Goal: Information Seeking & Learning: Find specific fact

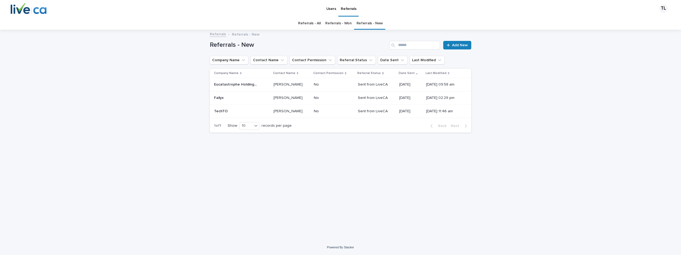
click at [280, 86] on p "[PERSON_NAME]" at bounding box center [289, 84] width 30 height 6
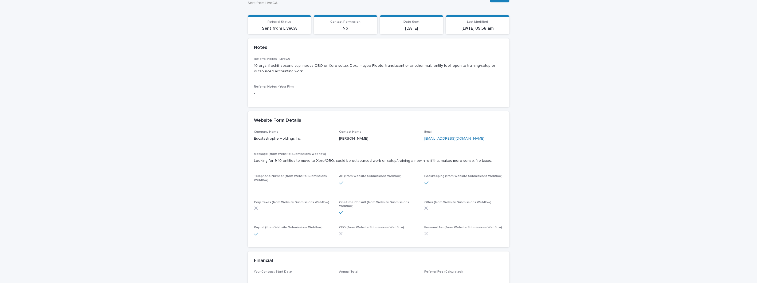
scroll to position [53, 0]
click at [212, 152] on div "Loading... Saving… Loading... Saving… Eucatastrophe Holdings Inc Edit Eucatastr…" at bounding box center [378, 161] width 757 height 369
drag, startPoint x: 317, startPoint y: 92, endPoint x: 251, endPoint y: 68, distance: 69.7
click at [251, 68] on div "Referral Notes - LiveCA 10 orgs, freshii, second cup, needs QBO or Xero setup, …" at bounding box center [379, 82] width 262 height 50
drag, startPoint x: 251, startPoint y: 68, endPoint x: 235, endPoint y: 106, distance: 41.1
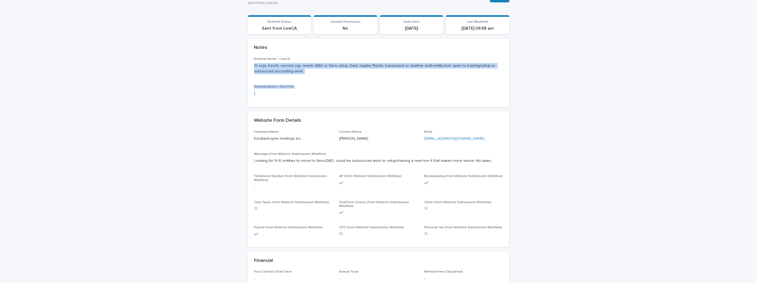
click at [235, 105] on div "Loading... Saving… Loading... Saving… Eucatastrophe Holdings Inc Edit Eucatastr…" at bounding box center [378, 161] width 757 height 369
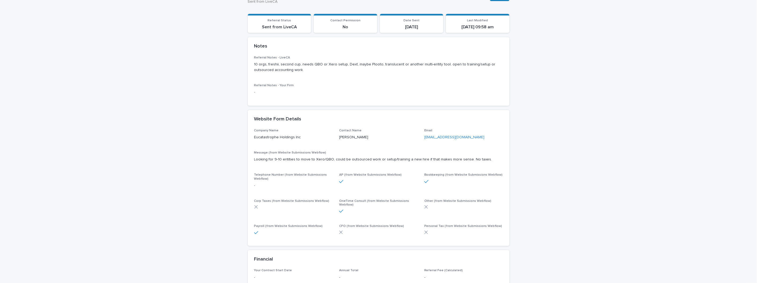
scroll to position [83, 0]
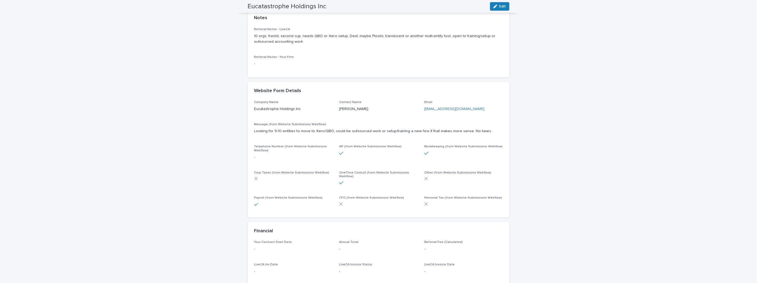
click at [360, 109] on p "[PERSON_NAME]" at bounding box center [378, 109] width 79 height 6
drag, startPoint x: 367, startPoint y: 108, endPoint x: 316, endPoint y: 107, distance: 50.7
click at [316, 107] on div "Company Name Eucatastrophe Holdings Inc Contact Name [PERSON_NAME] Email [EMAIL…" at bounding box center [378, 155] width 249 height 111
drag, startPoint x: 316, startPoint y: 107, endPoint x: 356, endPoint y: 117, distance: 41.6
click at [356, 117] on div "Company Name Eucatastrophe Holdings Inc Contact Name [PERSON_NAME] Email [EMAIL…" at bounding box center [378, 155] width 249 height 111
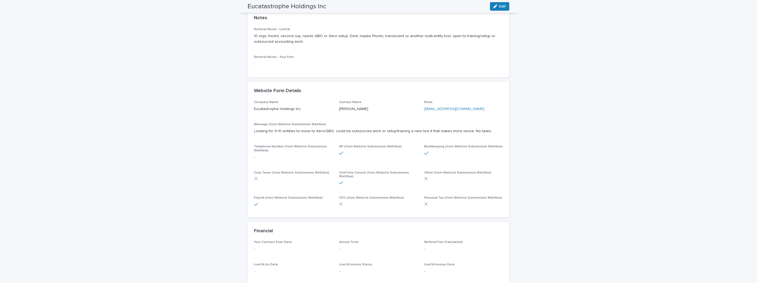
drag, startPoint x: 368, startPoint y: 110, endPoint x: 337, endPoint y: 109, distance: 31.8
click at [339, 109] on p "[PERSON_NAME]" at bounding box center [378, 109] width 79 height 6
copy p "[PERSON_NAME]"
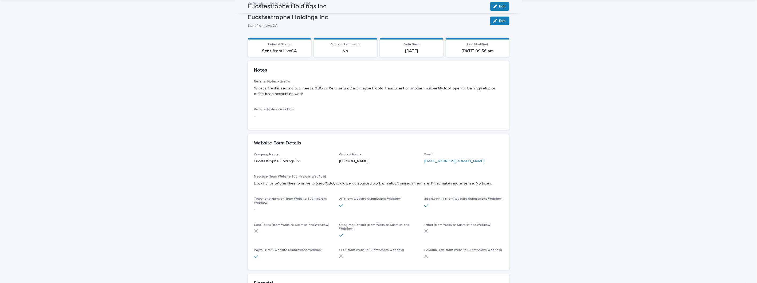
scroll to position [0, 0]
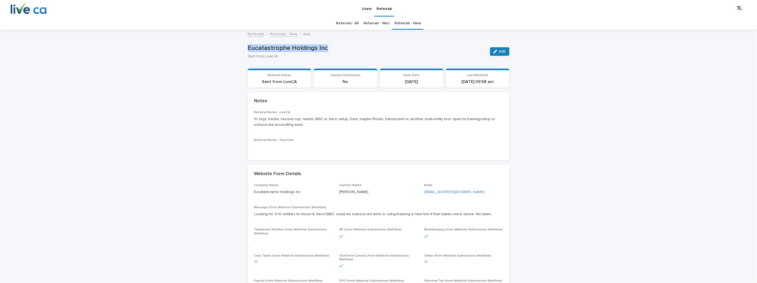
drag, startPoint x: 243, startPoint y: 45, endPoint x: 329, endPoint y: 49, distance: 85.6
click at [329, 49] on div "Loading... Saving… Loading... Saving… Eucatastrophe Holdings Inc Edit Eucatastr…" at bounding box center [378, 207] width 267 height 355
copy p "Eucatastrophe Holdings Inc"
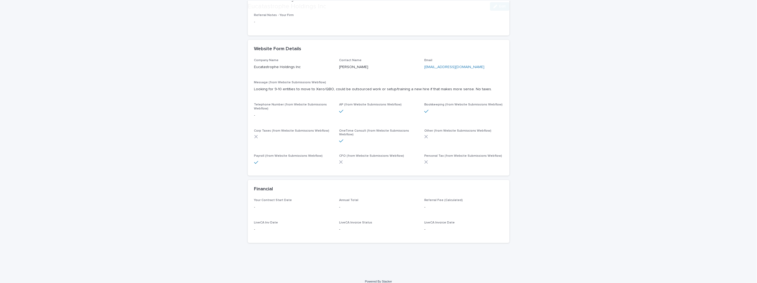
scroll to position [127, 0]
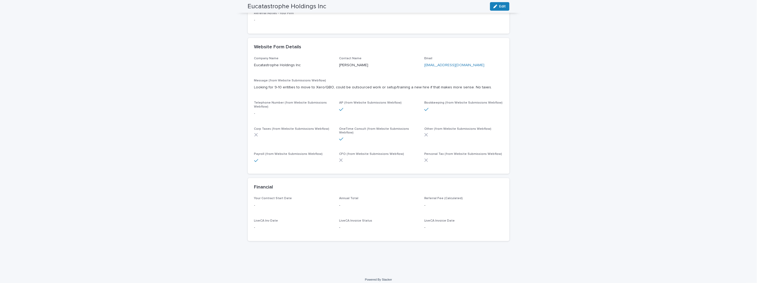
click at [305, 85] on p "Looking for 9-10 entities to move to Xero/QBO, could be outsourced work or setu…" at bounding box center [378, 88] width 249 height 6
